Goal: Task Accomplishment & Management: Manage account settings

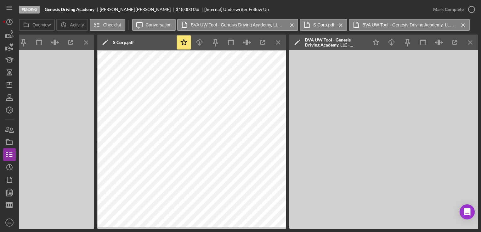
scroll to position [0, 42]
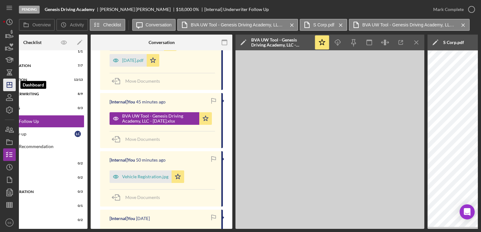
click at [9, 84] on icon "Icon/Dashboard" at bounding box center [10, 85] width 16 height 16
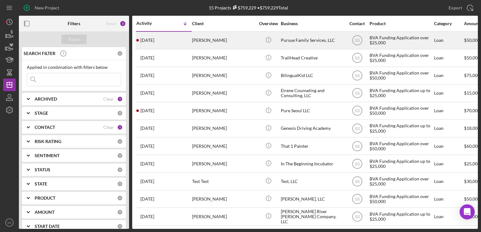
click at [215, 48] on td "[PERSON_NAME]" at bounding box center [224, 40] width 65 height 18
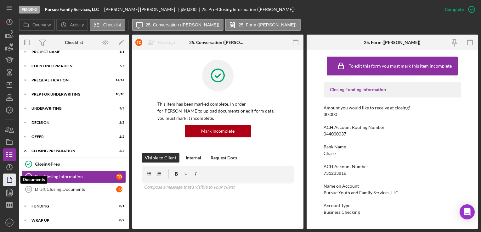
click at [5, 180] on icon "button" at bounding box center [10, 180] width 16 height 16
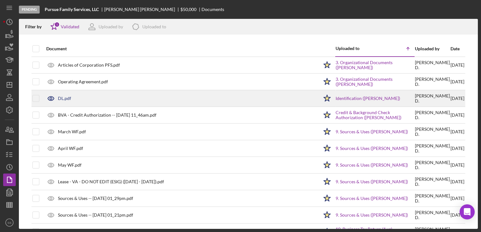
click at [71, 98] on div "DL.pdf" at bounding box center [64, 98] width 13 height 5
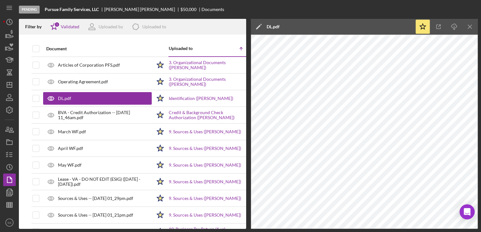
click at [270, 30] on div "DL.pdf" at bounding box center [273, 27] width 13 height 16
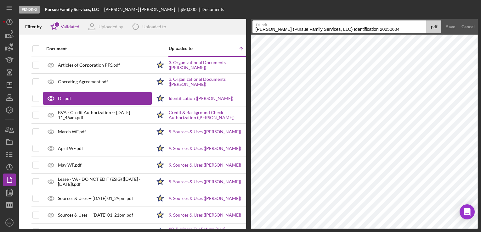
click at [270, 30] on input "[PERSON_NAME] (Pursue Family Services, LLC) Identification 20250604" at bounding box center [340, 26] width 174 height 13
click at [270, 31] on input "[PERSON_NAME], TIdetrina (Pursue Family Services, LLC) Identification 20250604" at bounding box center [340, 26] width 174 height 13
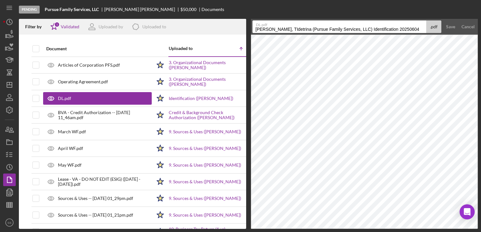
click at [270, 31] on input "[PERSON_NAME], TIdetrina (Pursue Family Services, LLC) Identification 20250604" at bounding box center [340, 26] width 174 height 13
type input "Identification - [PERSON_NAME]"
click at [447, 28] on div "Save" at bounding box center [450, 26] width 9 height 13
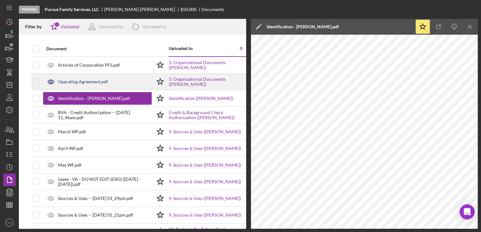
click at [91, 77] on div "Operating Agreement.pdf" at bounding box center [97, 82] width 109 height 16
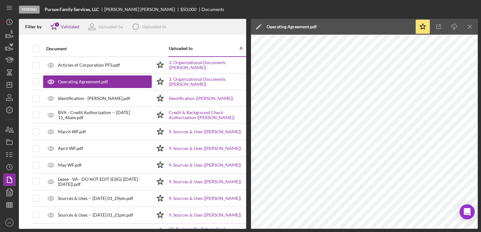
drag, startPoint x: 94, startPoint y: 86, endPoint x: 303, endPoint y: 21, distance: 219.1
click at [303, 21] on div "Operating Agreement.pdf" at bounding box center [292, 27] width 50 height 16
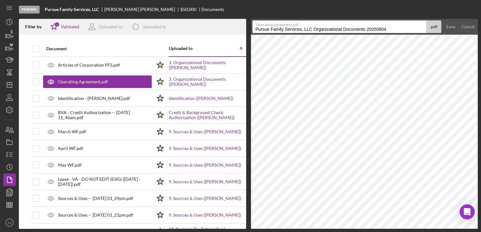
drag, startPoint x: 312, startPoint y: 27, endPoint x: 258, endPoint y: 31, distance: 54.6
click at [258, 31] on input "Pursue Family Services, LLC Organizational Documents 20250604" at bounding box center [340, 26] width 174 height 13
drag, startPoint x: 313, startPoint y: 29, endPoint x: 230, endPoint y: 33, distance: 83.6
click at [230, 33] on div "Filter by Icon/Star 1 Validated Uploaded by Icon/Product Uploaded to Document U…" at bounding box center [248, 124] width 459 height 210
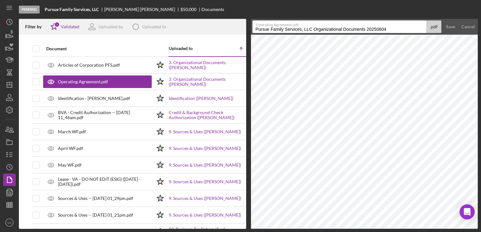
click at [396, 30] on input "Pursue Family Services, LLC Organizational Documents 20250604" at bounding box center [340, 26] width 174 height 13
click at [255, 30] on input "Pursue Family Services, LLC Organizational Documents 20250604" at bounding box center [340, 26] width 174 height 13
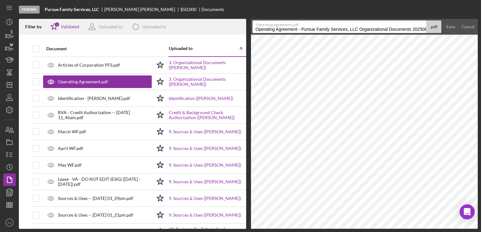
scroll to position [0, 6]
drag, startPoint x: 359, startPoint y: 30, endPoint x: 481, endPoint y: 42, distance: 122.1
click at [481, 42] on html "Pending Pursue Family Services, LLC [PERSON_NAME] $50,000 Documents Filter by I…" at bounding box center [240, 116] width 481 height 232
type input "Operating Agreement - Pursue Family Services, LLC"
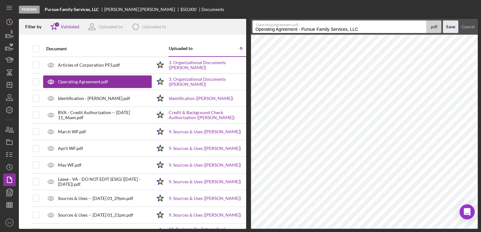
click at [453, 30] on div "Save" at bounding box center [450, 26] width 9 height 13
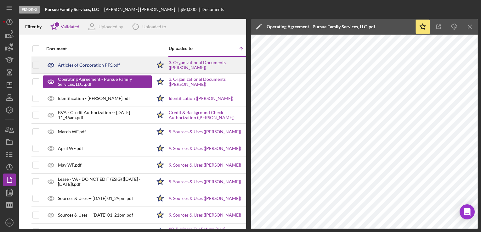
click at [101, 64] on div "Articles of Corporation PFS.pdf" at bounding box center [89, 65] width 62 height 5
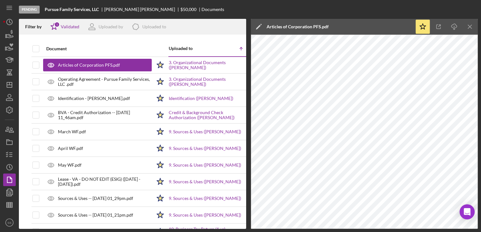
click at [281, 27] on div "Articles of Corporation PFS.pdf" at bounding box center [298, 26] width 62 height 5
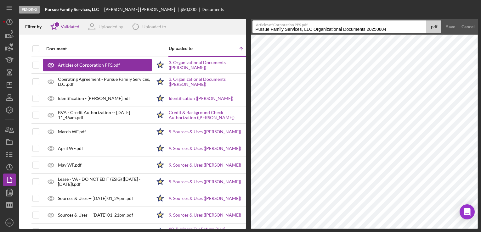
click at [254, 30] on input "Pursue Family Services, LLC Organizational Documents 20250604" at bounding box center [340, 26] width 174 height 13
drag, startPoint x: 364, startPoint y: 28, endPoint x: 478, endPoint y: 40, distance: 114.6
click at [478, 40] on div "Pending Pursue Family Services, LLC [PERSON_NAME] $50,000 Documents Filter by I…" at bounding box center [240, 116] width 481 height 232
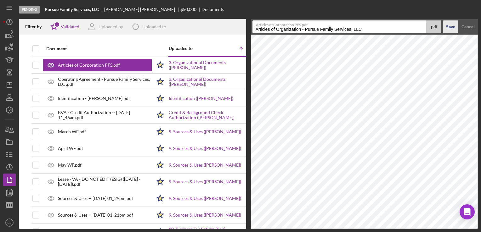
type input "Articles of Organization - Pursue Family Services, LLC"
click at [448, 26] on div "Save" at bounding box center [450, 26] width 9 height 13
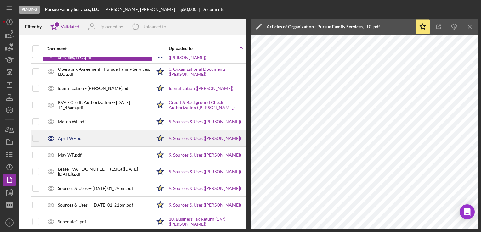
scroll to position [18, 0]
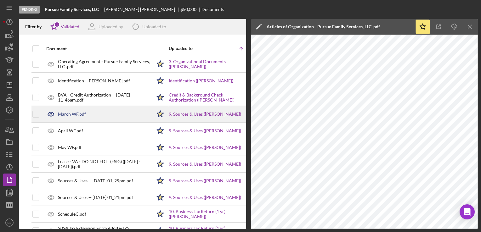
click at [73, 115] on div "March WF.pdf" at bounding box center [72, 114] width 28 height 5
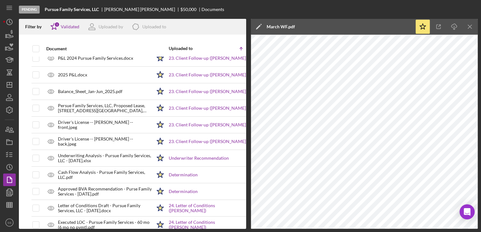
scroll to position [770, 0]
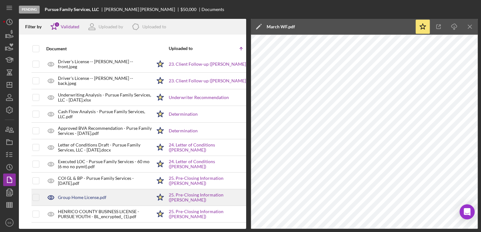
click at [81, 195] on div "Group Home License.pdf" at bounding box center [82, 197] width 48 height 5
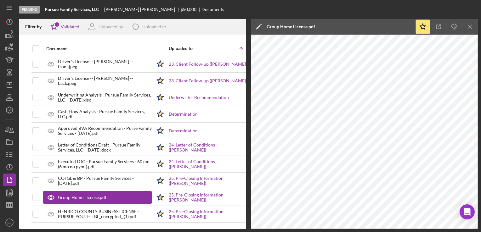
click at [274, 26] on div "Group Home License.pdf" at bounding box center [291, 26] width 48 height 5
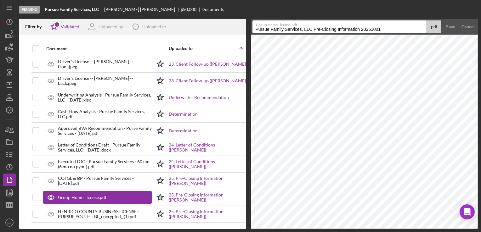
click at [254, 26] on input "Pursue Family Services, LLC Pre-Closing Information 20251001" at bounding box center [340, 26] width 174 height 13
drag, startPoint x: 352, startPoint y: 30, endPoint x: 479, endPoint y: 37, distance: 127.1
click at [479, 37] on div "Pending Pursue Family Services, LLC [PERSON_NAME] $50,000 Documents Filter by I…" at bounding box center [240, 116] width 481 height 232
type input "Business License - Pursue Family Services, LLC"
click at [451, 25] on div "Save" at bounding box center [450, 26] width 9 height 13
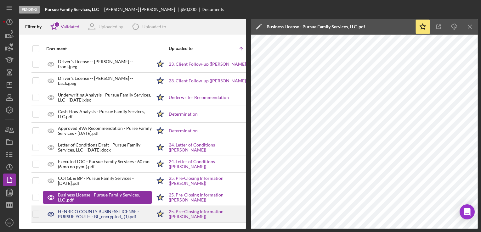
click at [70, 209] on div "HENRICO COUNTY BUSINESS LICENSE - PURSUE YOUTH - BL_encrypted_ (1).pdf" at bounding box center [105, 214] width 94 height 10
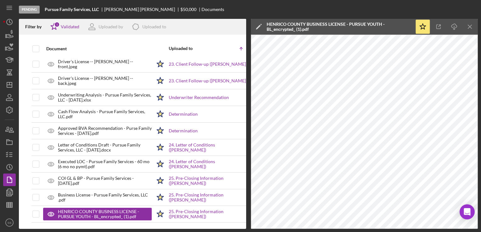
click at [311, 22] on div "HENRICO COUNTY BUSINESS LICENSE - PURSUE YOUTH - BL_encrypted_ (1).pdf" at bounding box center [339, 27] width 145 height 10
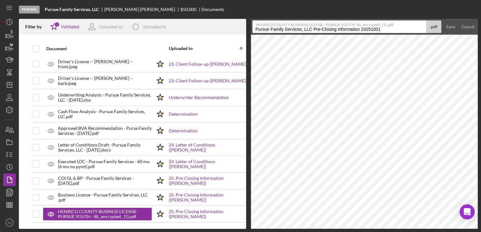
click at [255, 28] on input "Pursue Family Services, LLC Pre-Closing Information 20251001" at bounding box center [340, 26] width 174 height 13
drag, startPoint x: 382, startPoint y: 28, endPoint x: 482, endPoint y: 43, distance: 101.5
click at [481, 43] on html "Pending Pursue Family Services, LLC [PERSON_NAME] $50,000 Documents Filter by I…" at bounding box center [240, 116] width 481 height 232
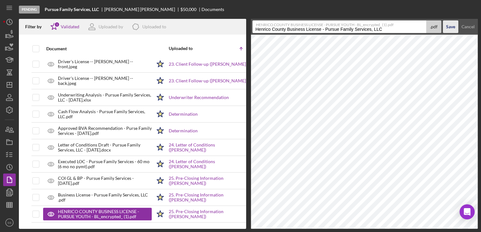
type input "Henrico County Business License - Pursue Family Services, LLC"
click at [448, 26] on div "Save" at bounding box center [450, 26] width 9 height 13
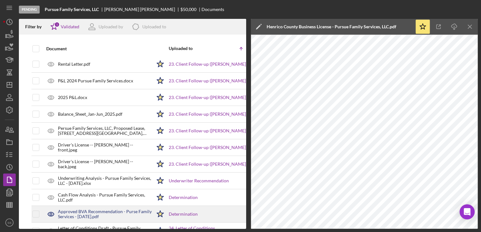
scroll to position [685, 0]
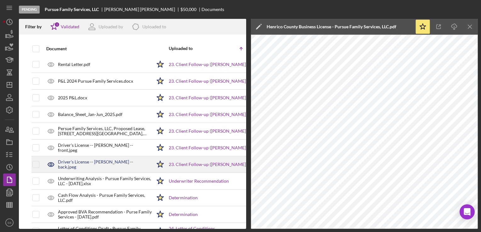
click at [92, 164] on div "Driver's License -- [PERSON_NAME] -- back.jpeg" at bounding box center [105, 165] width 94 height 10
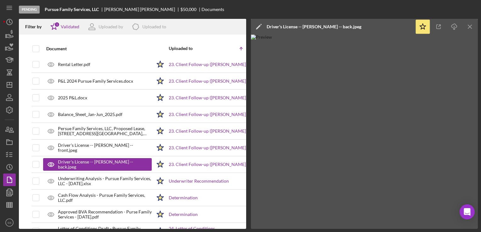
click at [280, 25] on div "Driver's License -- [PERSON_NAME] -- back.jpeg" at bounding box center [314, 26] width 95 height 5
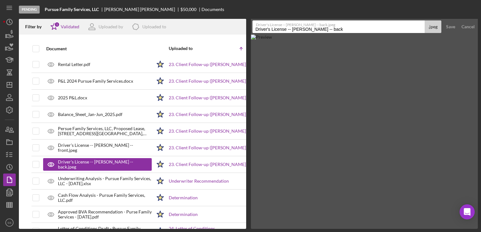
drag, startPoint x: 287, startPoint y: 28, endPoint x: 203, endPoint y: 37, distance: 84.3
click at [203, 37] on div "Filter by Icon/Star 1 Validated Uploaded by Icon/Product Uploaded to Document U…" at bounding box center [248, 124] width 459 height 210
drag, startPoint x: 254, startPoint y: 28, endPoint x: 283, endPoint y: 31, distance: 29.8
click at [283, 31] on input "Identification -- [PERSON_NAME] -- back" at bounding box center [339, 26] width 173 height 13
type input "Identification -- [PERSON_NAME] -- back"
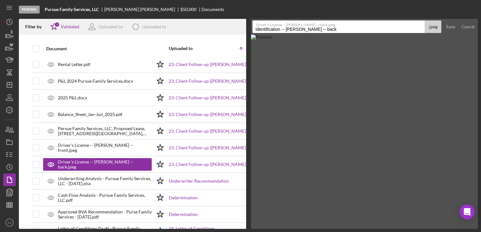
click at [278, 70] on img at bounding box center [364, 132] width 227 height 195
click at [449, 29] on div "Save" at bounding box center [450, 26] width 9 height 13
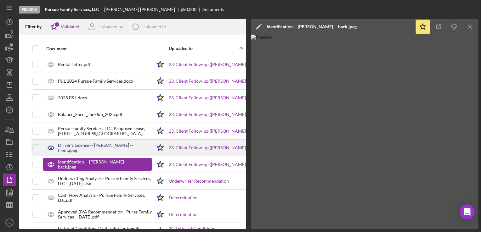
click at [82, 148] on div "Driver's License -- [PERSON_NAME] -- front.jpeg" at bounding box center [97, 148] width 109 height 16
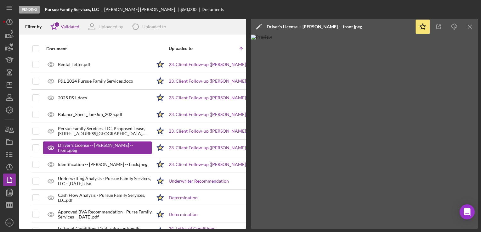
click at [295, 23] on div "Driver's License -- [PERSON_NAME] -- front.jpeg" at bounding box center [314, 27] width 95 height 16
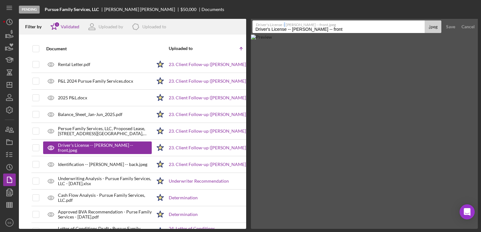
click at [283, 25] on label "Driver's License -- [PERSON_NAME] -- front.jpeg" at bounding box center [341, 24] width 170 height 6
drag, startPoint x: 283, startPoint y: 25, endPoint x: 286, endPoint y: 29, distance: 5.4
click at [286, 29] on input "Driver's License -- [PERSON_NAME] -- front" at bounding box center [339, 26] width 173 height 13
drag, startPoint x: 291, startPoint y: 30, endPoint x: 241, endPoint y: 25, distance: 50.3
click at [241, 25] on div "Filter by Icon/Star 1 Validated Uploaded by Icon/Product Uploaded to Document U…" at bounding box center [248, 124] width 459 height 210
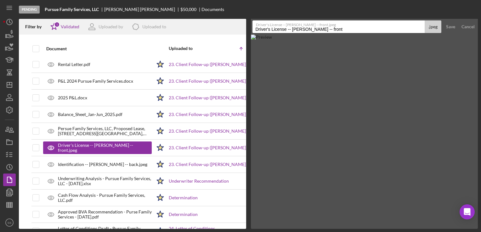
click at [241, 25] on div "Filter by Icon/Star 1 Validated Uploaded by Icon/Product Uploaded to" at bounding box center [132, 27] width 227 height 16
click at [279, 28] on input "Driver's License -- [PERSON_NAME] -- front" at bounding box center [339, 26] width 173 height 13
drag, startPoint x: 289, startPoint y: 29, endPoint x: 238, endPoint y: 31, distance: 51.1
click at [238, 31] on div "Filter by Icon/Star 1 Validated Uploaded by Icon/Product Uploaded to Document U…" at bounding box center [248, 124] width 459 height 210
paste input "Identification"
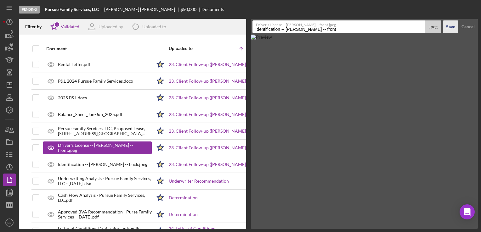
type input "Identification -- [PERSON_NAME] -- front"
click at [447, 26] on div "Save" at bounding box center [450, 26] width 9 height 13
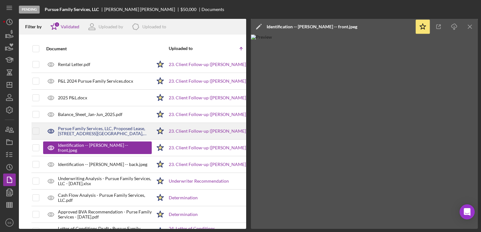
click at [114, 127] on div "Persue Family Services, LLC, Proposed Lease, [STREET_ADDRESS][GEOGRAPHIC_DATA],…" at bounding box center [105, 131] width 94 height 10
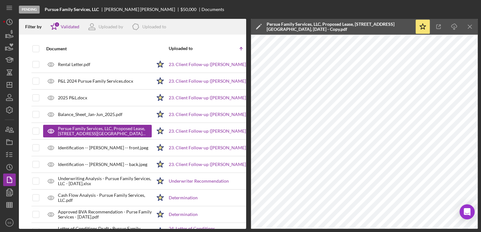
click at [298, 26] on div "Persue Family Services, LLC, Proposed Lease, [STREET_ADDRESS][GEOGRAPHIC_DATA],…" at bounding box center [339, 27] width 145 height 10
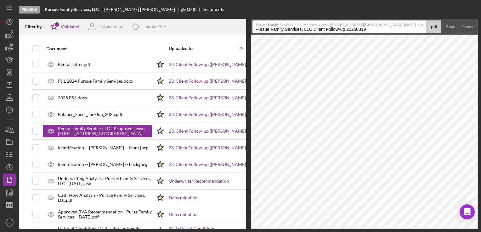
click at [300, 28] on input "Pursue Family Services, LLC Client Follow-up 20250819" at bounding box center [340, 26] width 174 height 13
type input "Lease Agreement - Pursue Family Services, LLC"
click at [450, 25] on div "Save" at bounding box center [450, 26] width 9 height 13
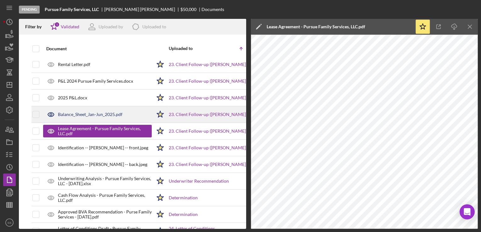
click at [100, 112] on div "Balance_Sheet_Jan-Jun_2025.pdf" at bounding box center [90, 114] width 65 height 5
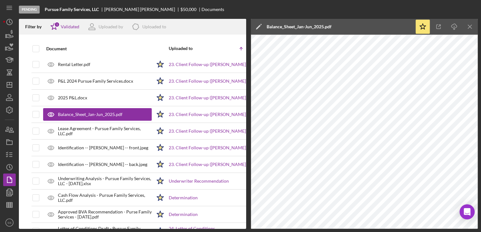
click at [299, 25] on div "Balance_Sheet_Jan-Jun_2025.pdf" at bounding box center [299, 26] width 65 height 5
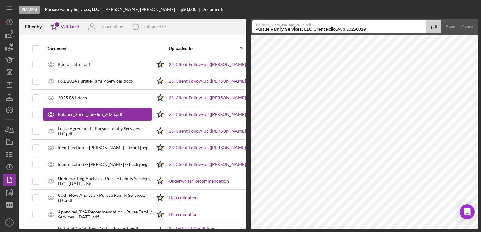
click at [267, 31] on input "Pursue Family Services, LLC Client Follow-up 20250819" at bounding box center [340, 26] width 174 height 13
click at [297, 32] on input "Balance Sheet" at bounding box center [340, 26] width 174 height 13
click at [304, 31] on input "Balance Sheet" at bounding box center [340, 26] width 174 height 13
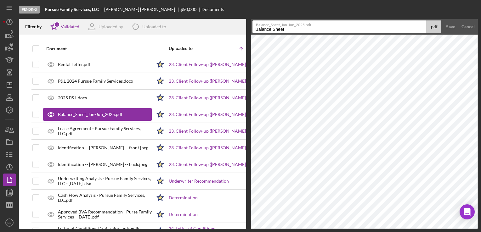
click at [305, 30] on input "Balance Sheet" at bounding box center [340, 26] width 174 height 13
click at [345, 28] on input "Balance Sheet" at bounding box center [340, 26] width 174 height 13
type input "Balance Sheet - Pursue Family Services, LLC"
click at [449, 31] on div "Save" at bounding box center [450, 26] width 9 height 13
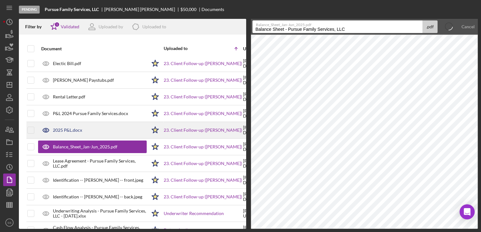
scroll to position [652, 5]
click at [66, 128] on div "2025 P&L.docx" at bounding box center [67, 130] width 29 height 5
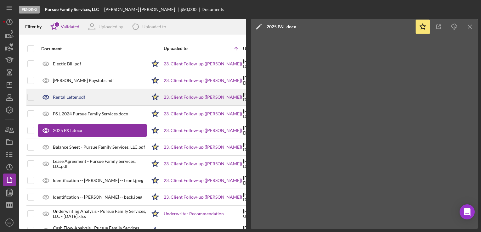
click at [65, 91] on div "Rental Letter.pdf" at bounding box center [92, 97] width 109 height 16
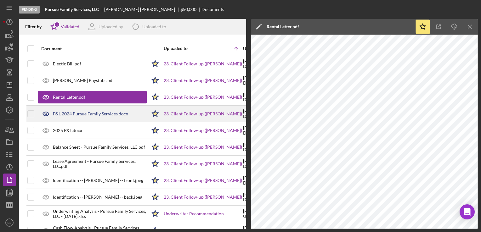
click at [111, 111] on div "P&L 2024 Pursue Family Services.docx" at bounding box center [90, 113] width 75 height 5
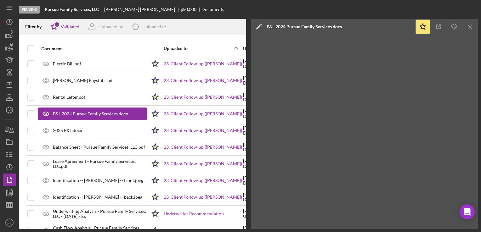
click at [293, 27] on div "P&L 2024 Pursue Family Services.docx" at bounding box center [305, 26] width 76 height 5
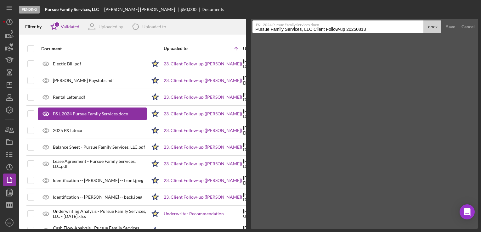
click at [309, 30] on input "Pursue Family Services, LLC Client Follow-up 20250813" at bounding box center [338, 26] width 171 height 13
click at [362, 28] on input "2024" at bounding box center [338, 26] width 171 height 13
click at [296, 25] on label "P&L 2024 Pursue Family Services.docx" at bounding box center [341, 24] width 170 height 6
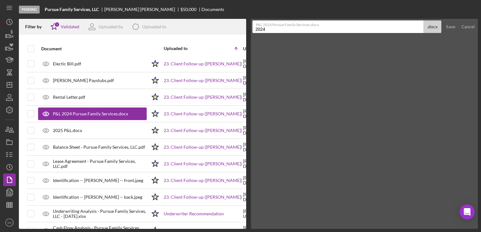
click at [296, 25] on input "2024" at bounding box center [338, 26] width 171 height 13
click at [273, 28] on input "2024 P&L - Pursue Family Services, LLC" at bounding box center [338, 26] width 171 height 13
type input "2024 P&L - Pursue Family Services, LLC"
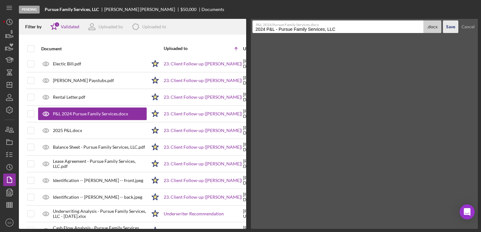
click at [451, 25] on div "Save" at bounding box center [450, 26] width 9 height 13
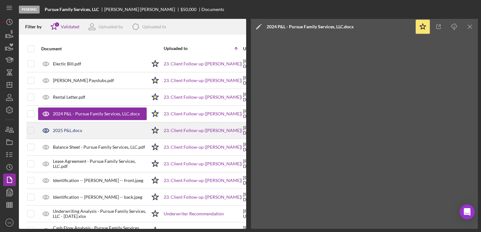
click at [73, 128] on div "2025 P&L.docx" at bounding box center [67, 130] width 29 height 5
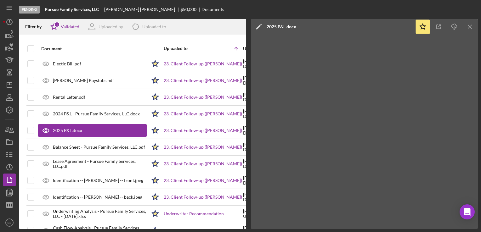
click at [273, 27] on div "2025 P&L.docx" at bounding box center [282, 26] width 30 height 5
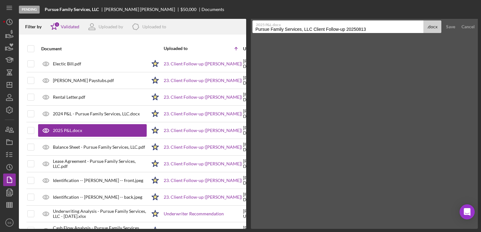
click at [375, 30] on input "Pursue Family Services, LLC Client Follow-up 20250813" at bounding box center [338, 26] width 171 height 13
paste input "2024 P&L - Pursue Family Services, LLC"
click at [265, 28] on input "2024 P&L - Pursue Family Services, LLC" at bounding box center [338, 26] width 171 height 13
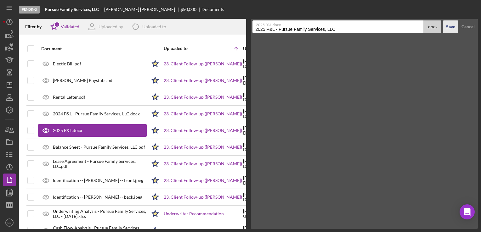
type input "2025 P&L - Pursue Family Services, LLC"
click at [456, 29] on button "Save" at bounding box center [450, 26] width 15 height 13
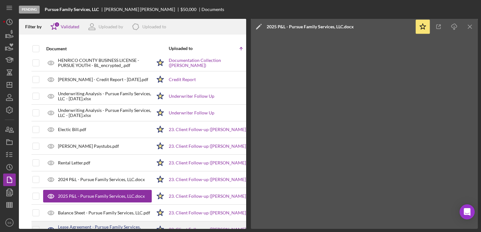
scroll to position [578, 0]
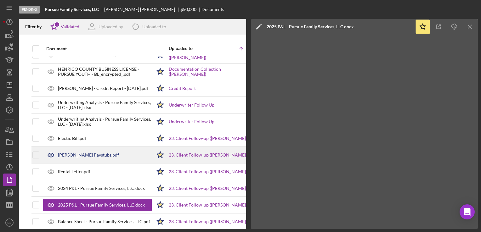
click at [74, 153] on div "[PERSON_NAME] Paystubs.pdf" at bounding box center [88, 155] width 61 height 5
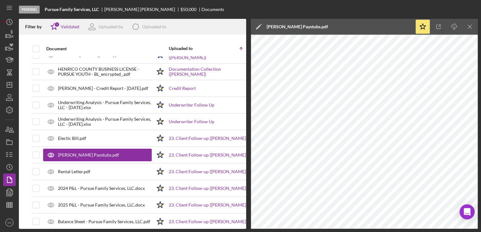
click at [293, 24] on div "[PERSON_NAME] Paystubs.pdf" at bounding box center [297, 27] width 61 height 16
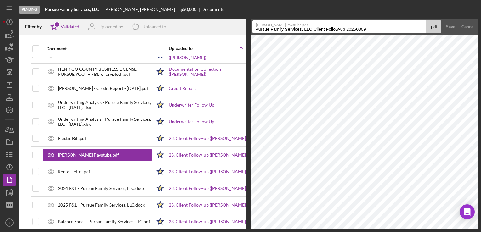
click at [257, 29] on input "Pursue Family Services, LLC Client Follow-up 20250809" at bounding box center [340, 26] width 174 height 13
type input "Paystubs - [PERSON_NAME]"
click at [452, 29] on div "Save" at bounding box center [450, 26] width 9 height 13
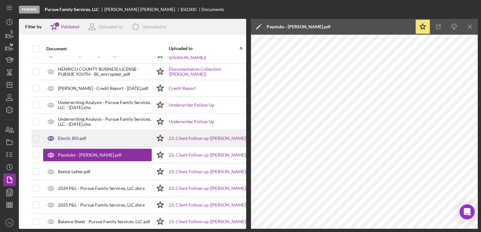
click at [72, 139] on div "Electic Bill.pdf" at bounding box center [97, 139] width 109 height 16
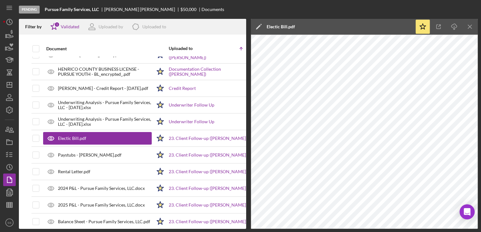
click at [280, 23] on div "Electic Bill.pdf" at bounding box center [281, 27] width 28 height 16
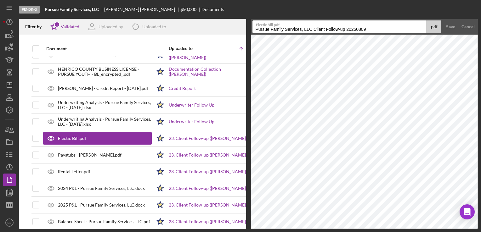
click at [292, 26] on label "Electic Bill.pdf" at bounding box center [341, 24] width 170 height 6
click at [292, 26] on input "Pursue Family Services, LLC Client Follow-up 20250809" at bounding box center [340, 26] width 174 height 13
click at [292, 26] on label "Electic Bill.pdf" at bounding box center [341, 24] width 170 height 6
click at [292, 26] on input "Pursue Family Services, LLC Client Follow-up 20250809" at bounding box center [340, 26] width 174 height 13
click at [292, 26] on label "Electic Bill.pdf" at bounding box center [341, 24] width 170 height 6
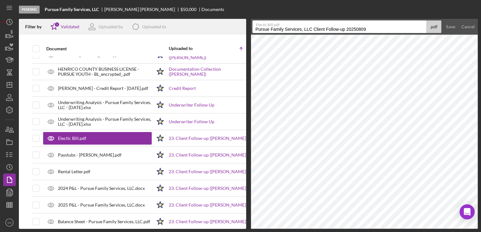
click at [292, 26] on input "Pursue Family Services, LLC Client Follow-up 20250809" at bounding box center [340, 26] width 174 height 13
click at [292, 26] on label "Electic Bill.pdf" at bounding box center [341, 24] width 170 height 6
click at [292, 26] on input "Pursue Family Services, LLC Client Follow-up 20250809" at bounding box center [340, 26] width 174 height 13
drag, startPoint x: 292, startPoint y: 26, endPoint x: 380, endPoint y: 27, distance: 87.9
click at [380, 27] on div "Electic Bill.pdf Pursue Family Services, LLC Client Follow-up 20250809 .pdf" at bounding box center [347, 26] width 189 height 13
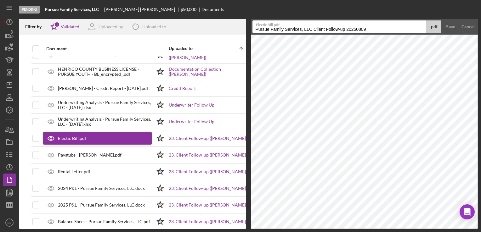
click at [353, 31] on input "Pursue Family Services, LLC Client Follow-up 20250809" at bounding box center [340, 26] width 174 height 13
click at [353, 31] on input "Pursue Family Services" at bounding box center [340, 26] width 174 height 13
click at [256, 30] on input "Pursue Family Services, LLC" at bounding box center [340, 26] width 174 height 13
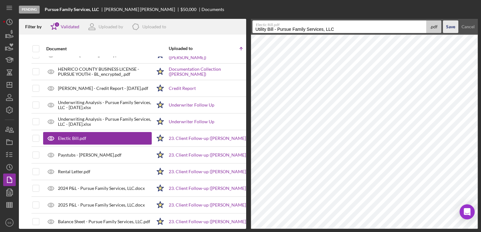
type input "Utility Bill - Pursue Family Services, LLC"
click at [448, 30] on div "Save" at bounding box center [450, 26] width 9 height 13
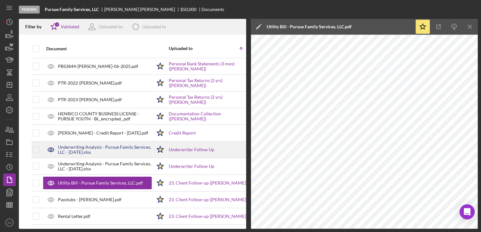
scroll to position [516, 0]
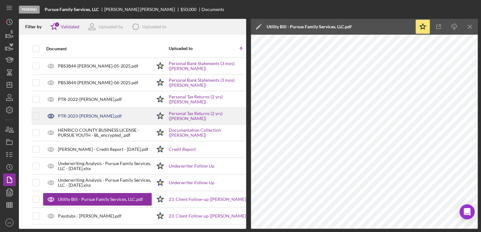
click at [79, 119] on div "PTR-2023-[PERSON_NAME].pdf" at bounding box center [97, 116] width 109 height 16
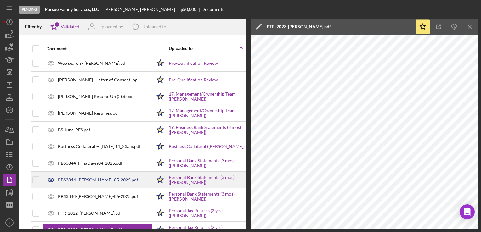
scroll to position [394, 0]
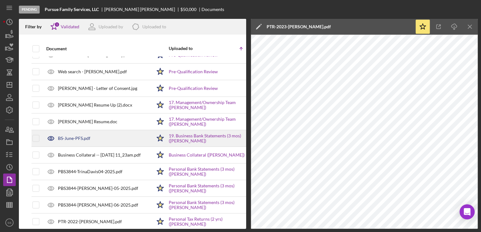
click at [62, 136] on div "BS-June-PFS.pdf" at bounding box center [74, 138] width 32 height 5
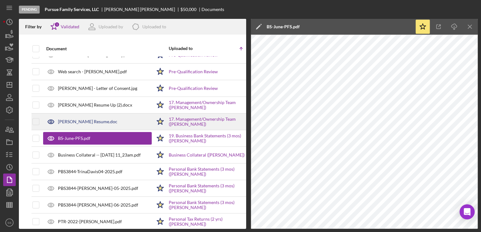
click at [104, 119] on div "[PERSON_NAME] Resume.doc" at bounding box center [88, 121] width 60 height 5
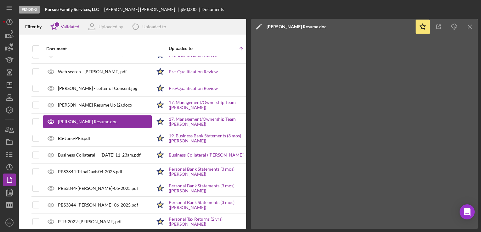
click at [296, 26] on div "[PERSON_NAME] Resume.doc" at bounding box center [297, 26] width 60 height 5
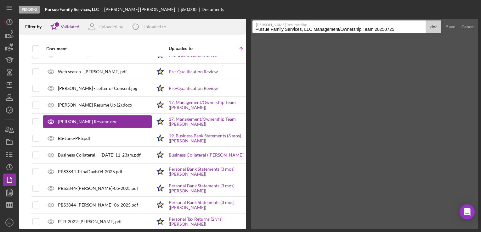
click at [273, 31] on input "Pursue Family Services, LLC Management/Ownership Team 20250725" at bounding box center [340, 26] width 174 height 13
type input "Resume - [PERSON_NAME]"
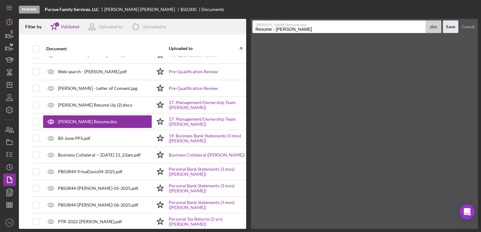
click at [447, 28] on div "Save" at bounding box center [450, 26] width 9 height 13
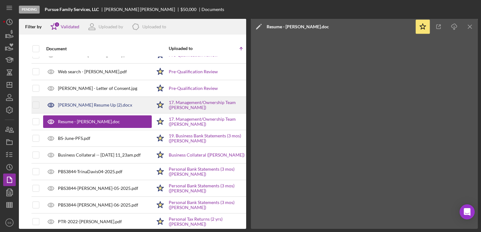
click at [100, 104] on div "[PERSON_NAME] Resume Up (2).docx" at bounding box center [95, 105] width 74 height 5
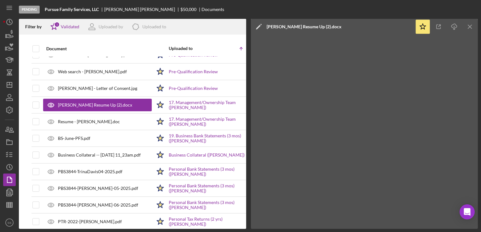
click at [308, 27] on div "[PERSON_NAME] Resume Up (2).docx" at bounding box center [304, 26] width 75 height 5
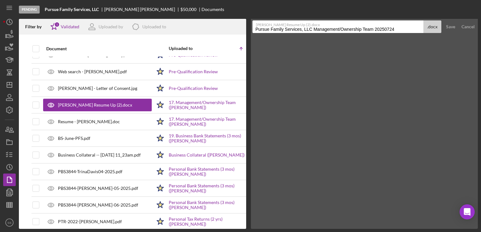
click at [308, 27] on label "[PERSON_NAME] Resume Up (2).docx" at bounding box center [341, 24] width 170 height 6
click at [308, 27] on input "Pursue Family Services, LLC Management/Ownership Team 20250724" at bounding box center [338, 26] width 171 height 13
click at [308, 27] on label "[PERSON_NAME] Resume Up (2).docx" at bounding box center [341, 24] width 170 height 6
click at [308, 27] on input "Pursue Family Services, LLC Management/Ownership Team 20250724" at bounding box center [338, 26] width 171 height 13
click at [308, 27] on label "[PERSON_NAME] Resume Up (2).docx" at bounding box center [341, 24] width 170 height 6
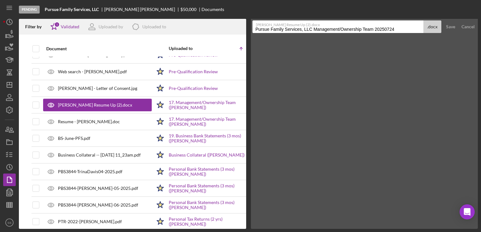
click at [308, 27] on input "Pursue Family Services, LLC Management/Ownership Team 20250724" at bounding box center [338, 26] width 171 height 13
drag, startPoint x: 308, startPoint y: 27, endPoint x: 300, endPoint y: 29, distance: 8.4
click at [300, 29] on input "Pursue Family Services, LLC Management/Ownership Team 20250724" at bounding box center [338, 26] width 171 height 13
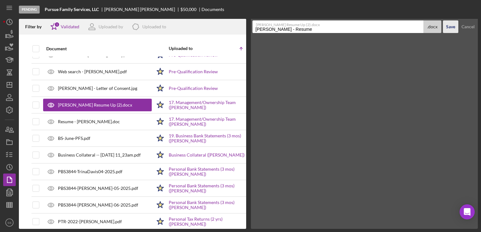
type input "[PERSON_NAME] - Resume"
click at [449, 26] on div "Save" at bounding box center [450, 26] width 9 height 13
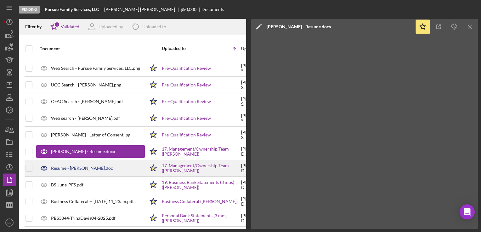
scroll to position [347, 7]
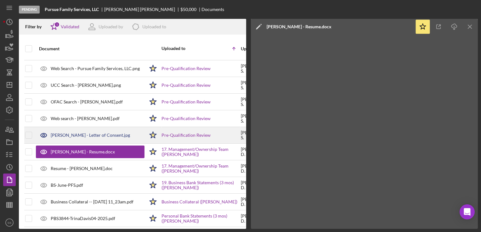
click at [91, 133] on div "[PERSON_NAME] - Letter of Consent.jpg" at bounding box center [90, 135] width 79 height 5
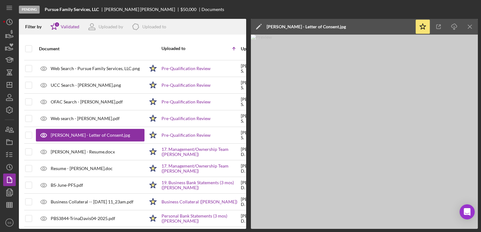
click at [308, 25] on div "[PERSON_NAME] - Letter of Consent.jpg" at bounding box center [306, 26] width 79 height 5
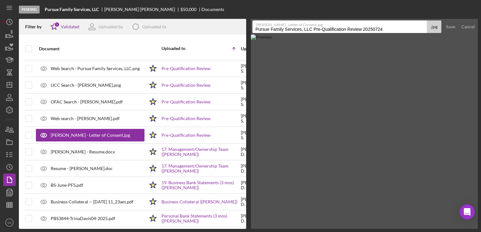
click at [308, 28] on input "Pursue Family Services, LLC Pre-Qualification Review 20250724" at bounding box center [340, 26] width 175 height 13
type input "Letter of Consent - [PERSON_NAME]"
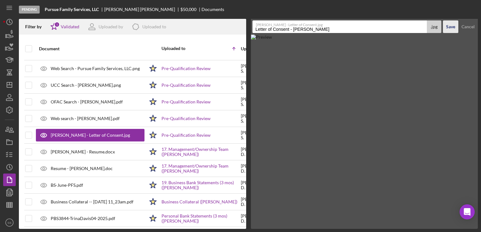
click at [447, 26] on div "Save" at bounding box center [450, 26] width 9 height 13
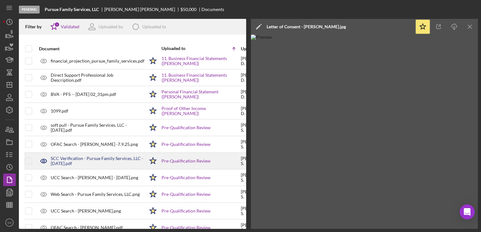
scroll to position [199, 7]
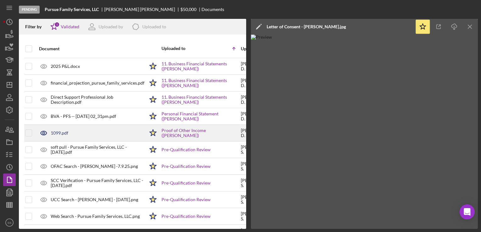
click at [57, 134] on div "1099.pdf" at bounding box center [60, 133] width 18 height 5
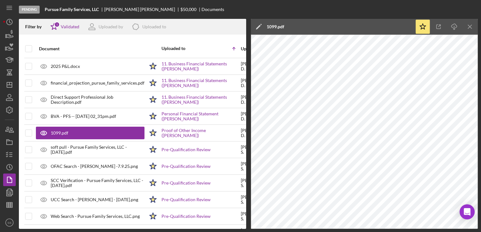
click at [277, 24] on div "1099.pdf" at bounding box center [276, 26] width 18 height 5
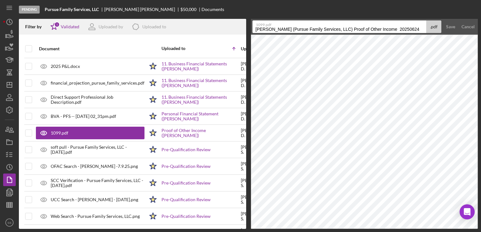
click at [277, 29] on input "[PERSON_NAME] (Pursue Family Services, LLC) Proof of Other Income 20250624" at bounding box center [340, 26] width 174 height 13
type input "1099 Tax Doc - Pursue Family Services, LLC"
click at [447, 27] on div "Save" at bounding box center [450, 26] width 9 height 13
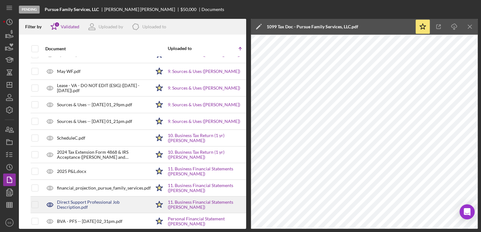
scroll to position [93, 1]
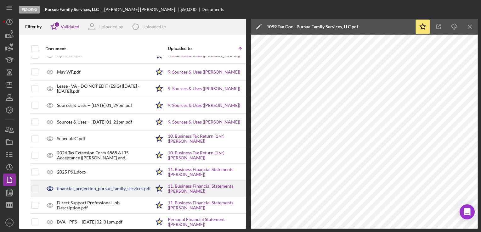
click at [94, 195] on div "financial_projection_pursue_family_services.pdf" at bounding box center [96, 189] width 109 height 16
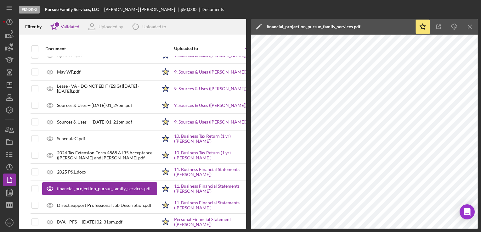
click at [295, 28] on div "financial_projection_pursue_family_services.pdf" at bounding box center [314, 26] width 94 height 5
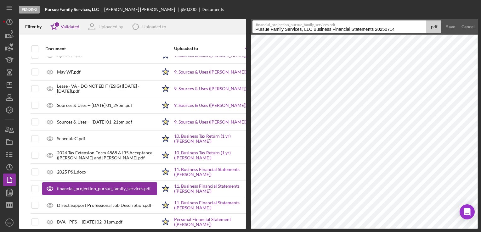
click at [295, 28] on input "Pursue Family Services, LLC Business Financial Statements 20250714" at bounding box center [340, 26] width 174 height 13
type input "Financial Projections - Pursue Family Services, LLC"
click at [449, 27] on div "Save" at bounding box center [450, 26] width 9 height 13
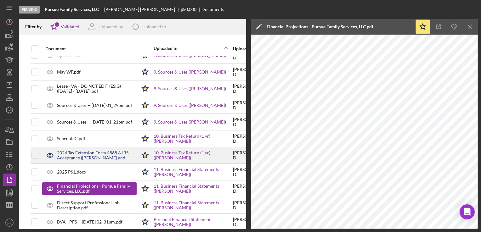
click at [81, 156] on div "2024 Tax Extension Form 4868 & IRS Acceptance ([PERSON_NAME] and [PERSON_NAME].…" at bounding box center [97, 156] width 80 height 10
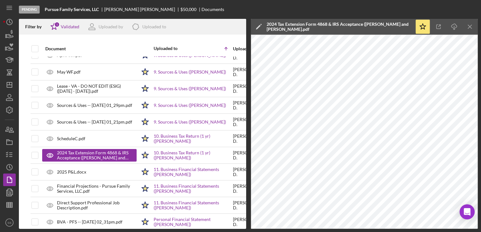
click at [323, 30] on div "2024 Tax Extension Form 4868 & IRS Acceptance ([PERSON_NAME] and [PERSON_NAME].…" at bounding box center [339, 27] width 145 height 10
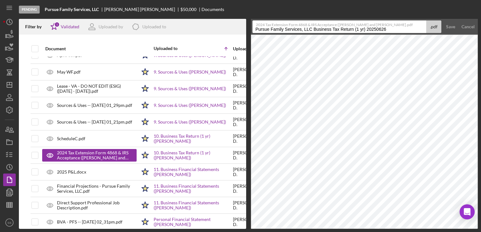
click at [311, 31] on input "Pursue Family Services, LLC Business Tax Return (1 yr) 20250626" at bounding box center [340, 26] width 174 height 13
type input "Tax Extension - [PERSON_NAME] and [PERSON_NAME]"
click at [452, 28] on div "Save" at bounding box center [450, 26] width 9 height 13
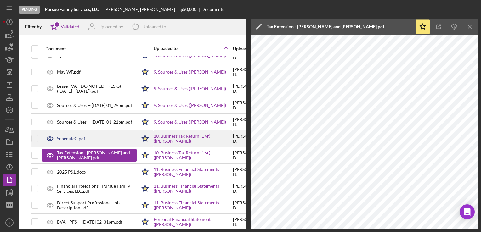
click at [73, 136] on div "ScheduleC.pdf" at bounding box center [71, 138] width 28 height 5
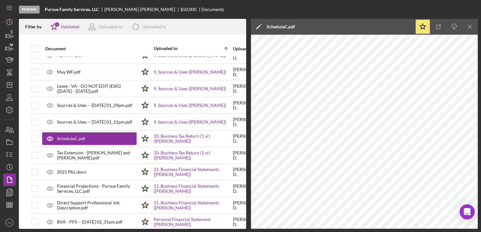
click at [283, 25] on div "ScheduleC.pdf" at bounding box center [281, 26] width 28 height 5
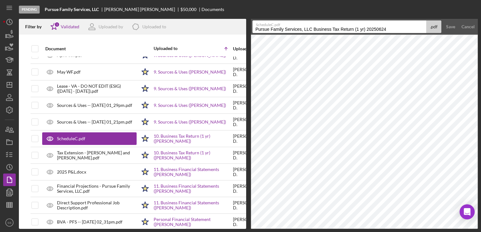
click at [287, 31] on input "Pursue Family Services, LLC Business Tax Return (1 yr) 20250624" at bounding box center [340, 26] width 174 height 13
type input "Schedule C 2023"
click at [446, 23] on div "Save" at bounding box center [450, 26] width 9 height 13
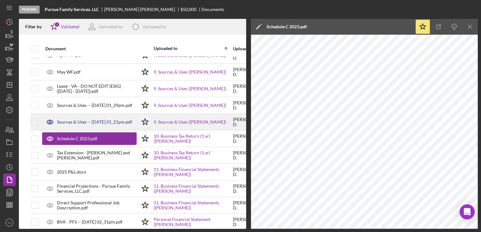
scroll to position [0, 1]
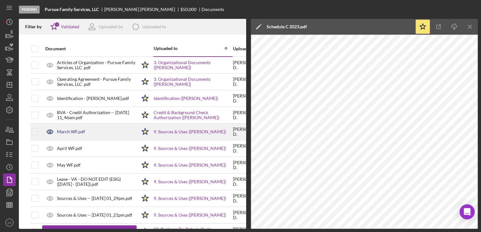
click at [65, 134] on div "March WF.pdf" at bounding box center [89, 132] width 94 height 16
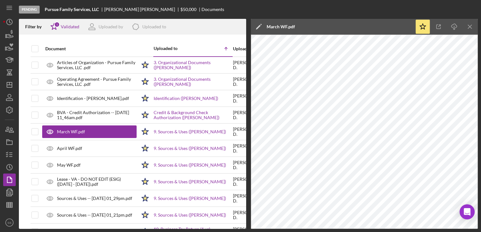
click at [293, 25] on div "March WF.pdf" at bounding box center [281, 26] width 28 height 5
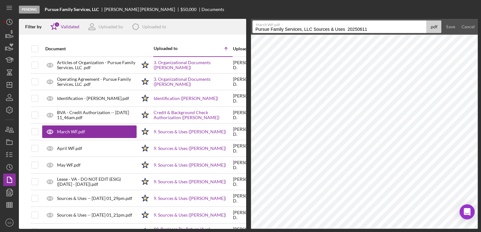
click at [293, 27] on label "March WF.pdf" at bounding box center [341, 24] width 170 height 6
click at [293, 27] on input "Pursue Family Services, LLC Sources & Uses 20250611" at bounding box center [340, 26] width 174 height 13
click at [293, 27] on label "March WF.pdf" at bounding box center [341, 24] width 170 height 6
click at [293, 27] on input "Pursue Family Services, LLC Sources & Uses 20250611" at bounding box center [340, 26] width 174 height 13
click at [293, 27] on label "March WF.pdf" at bounding box center [341, 24] width 170 height 6
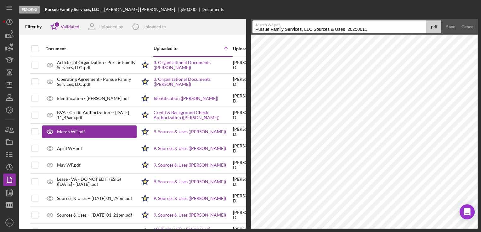
click at [293, 27] on input "Pursue Family Services, LLC Sources & Uses 20250611" at bounding box center [340, 26] width 174 height 13
click at [293, 27] on label "March WF.pdf" at bounding box center [341, 24] width 170 height 6
click at [293, 27] on input "Pursue Family Services, LLC Sources & Uses 20250611" at bounding box center [340, 26] width 174 height 13
drag, startPoint x: 293, startPoint y: 27, endPoint x: 289, endPoint y: 31, distance: 5.4
click at [289, 31] on input "Pursue Family Services, LLC Sources & Uses 20250611" at bounding box center [340, 26] width 174 height 13
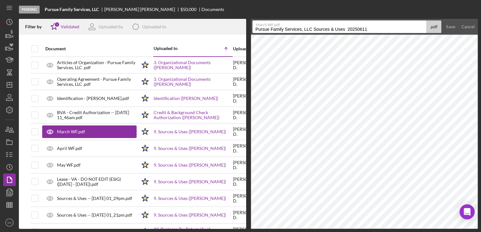
click at [289, 31] on input "Pursue Family Services, LLC Sources & Uses 20250611" at bounding box center [340, 26] width 174 height 13
click at [198, 15] on div "Pending Pursue Family Services, LLC [PERSON_NAME] $50,000 Documents" at bounding box center [248, 9] width 459 height 19
click at [263, 29] on input "Pursue Family Services, LLC Sources & Uses 20250611" at bounding box center [340, 26] width 174 height 13
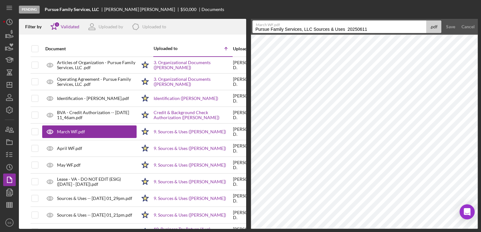
click at [263, 29] on input "Pursue Family Services, LLC Sources & Uses 20250611" at bounding box center [340, 26] width 174 height 13
click at [282, 30] on input "BBS 0888 - Pursue Family Services - [DATE]" at bounding box center [340, 26] width 174 height 13
type input "BBS 0888 - Pursue Family Services - [DATE]"
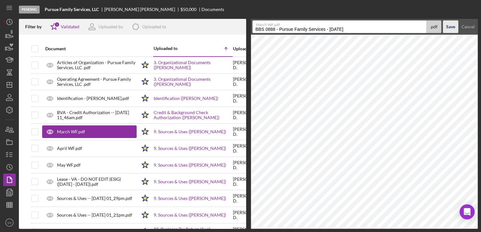
click at [449, 26] on div "Save" at bounding box center [450, 26] width 9 height 13
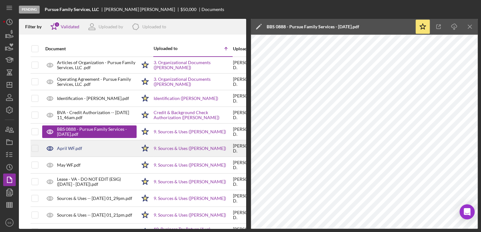
click at [77, 149] on div "April WF.pdf" at bounding box center [69, 148] width 25 height 5
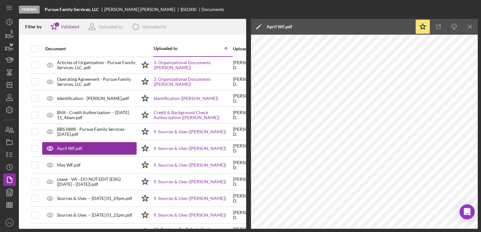
click at [279, 29] on div "April WF.pdf" at bounding box center [280, 26] width 26 height 5
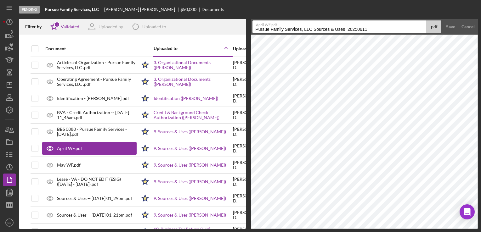
click at [280, 30] on input "Pursue Family Services, LLC Sources & Uses 20250611" at bounding box center [340, 26] width 174 height 13
paste input "BBS 0888 - Pursue Family Services - [DATE]"
click at [343, 28] on input "BBS 0888 - Pursue Family Services - [DATE]" at bounding box center [340, 26] width 174 height 13
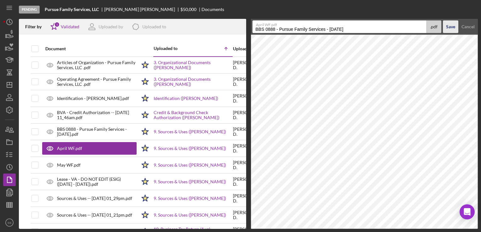
type input "BBS 0888 - Pursue Family Services - [DATE]"
click at [447, 30] on div "Save" at bounding box center [450, 26] width 9 height 13
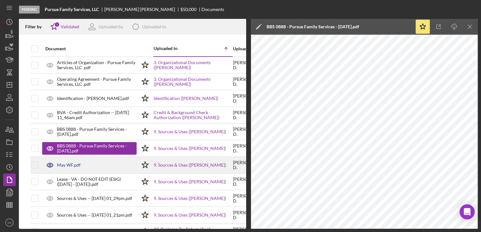
click at [71, 162] on div "May WF.pdf" at bounding box center [89, 165] width 94 height 16
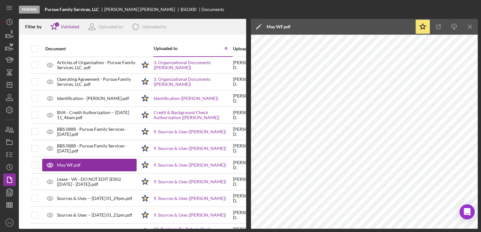
click at [287, 26] on div "May WF.pdf" at bounding box center [279, 26] width 24 height 5
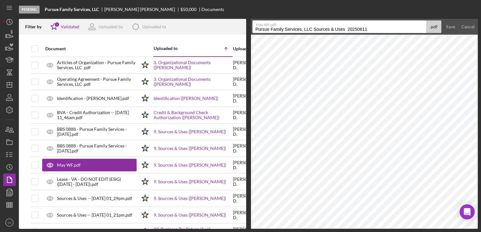
click at [295, 28] on input "Pursue Family Services, LLC Sources & Uses 20250611" at bounding box center [340, 26] width 174 height 13
paste input "BBS 0888 - Pursue Family Services - [DATE]"
click at [341, 28] on input "BBS 0888 - Pursue Family Services - [DATE]" at bounding box center [340, 26] width 174 height 13
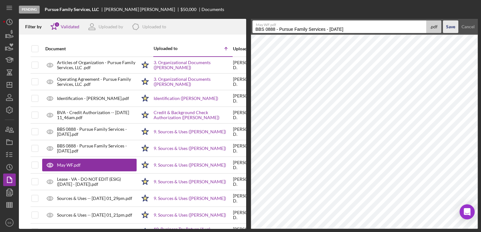
type input "BBS 0888 - Pursue Family Services - [DATE]"
click at [448, 29] on div "Save" at bounding box center [450, 26] width 9 height 13
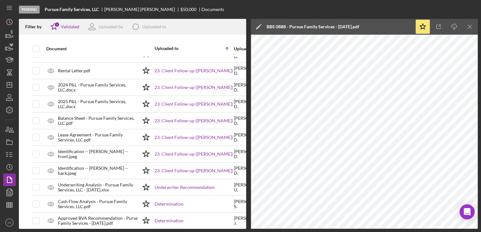
scroll to position [770, 0]
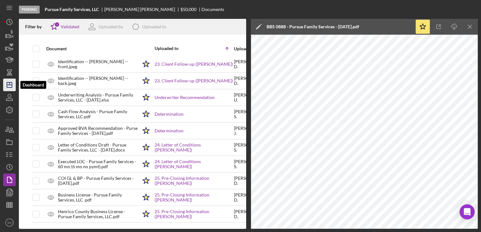
click at [4, 90] on icon "Icon/Dashboard" at bounding box center [10, 85] width 16 height 16
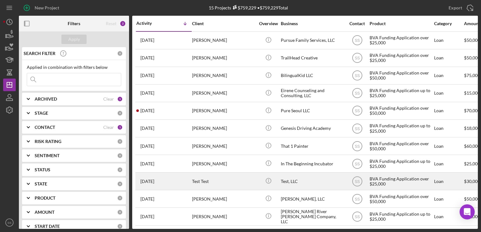
scroll to position [75, 0]
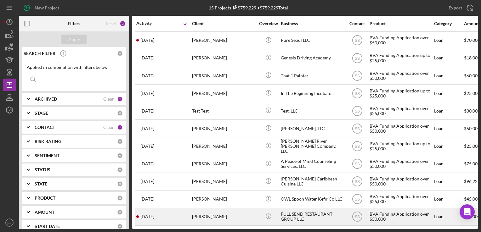
click at [191, 210] on div "[DATE] [PERSON_NAME]" at bounding box center [163, 217] width 55 height 17
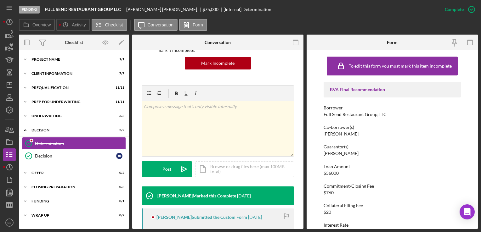
scroll to position [68, 0]
click at [41, 158] on div "Decision" at bounding box center [75, 156] width 81 height 5
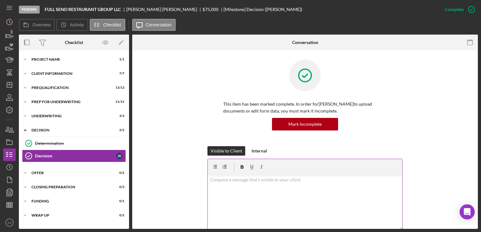
scroll to position [128, 0]
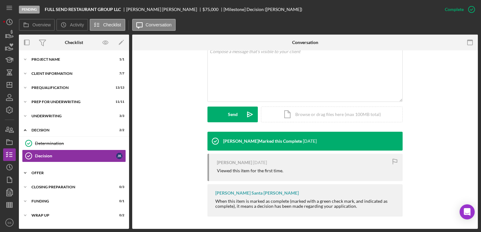
click at [45, 172] on div "Offer" at bounding box center [76, 173] width 90 height 4
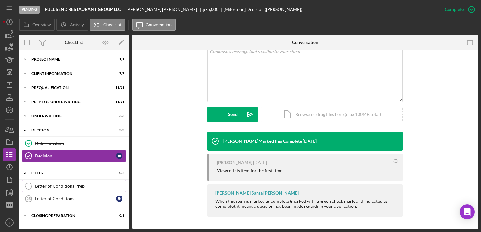
click at [64, 185] on div "Letter of Conditions Prep" at bounding box center [80, 186] width 91 height 5
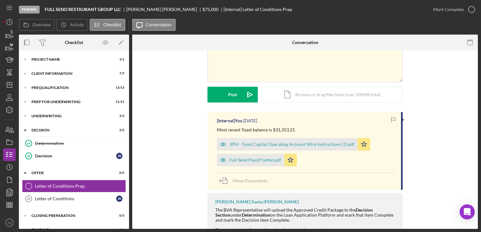
scroll to position [46, 0]
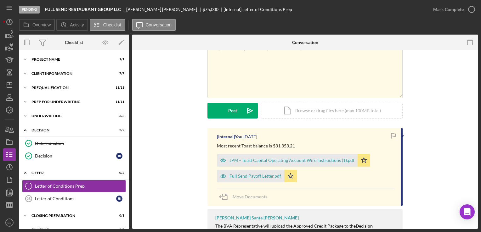
click at [416, 126] on div "Message Request Docs v Color teal Color pink Remove color Add row above Add row…" at bounding box center [305, 71] width 327 height 114
